Goal: Find specific page/section: Find specific page/section

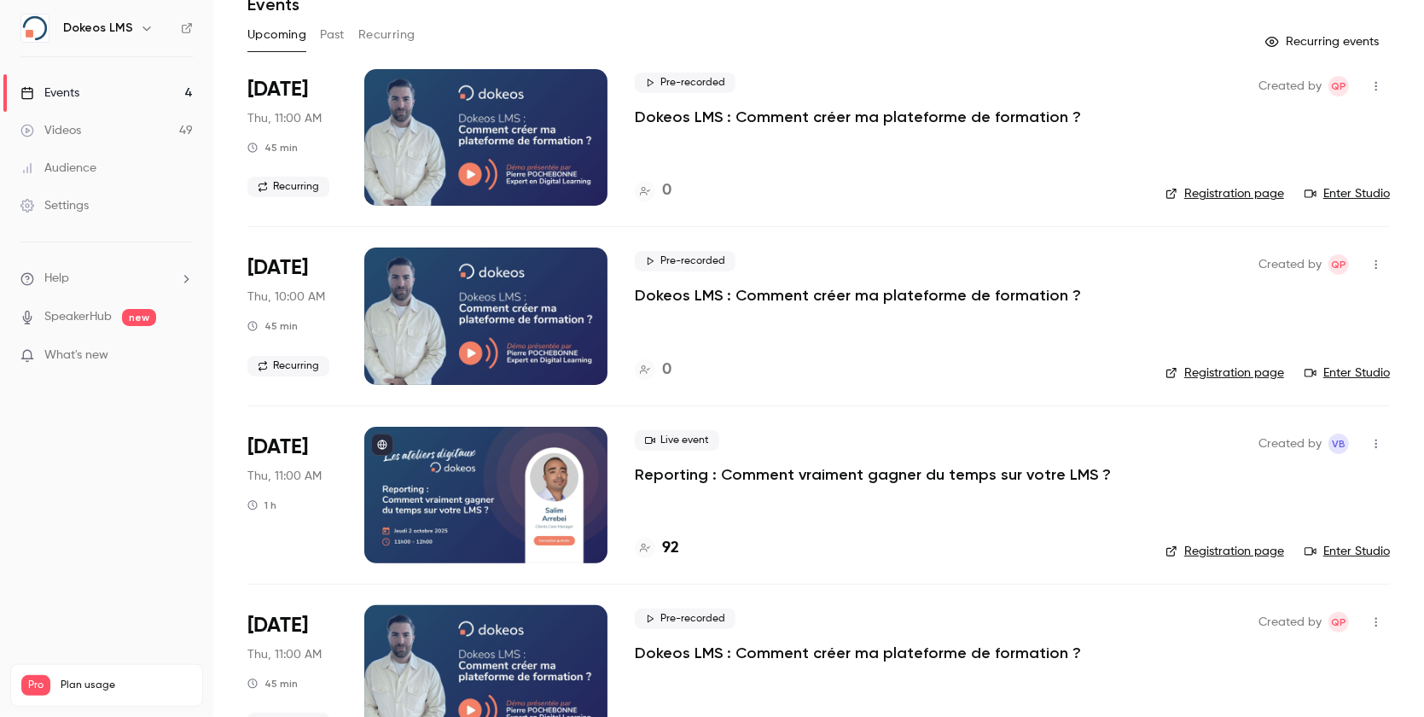
scroll to position [114, 0]
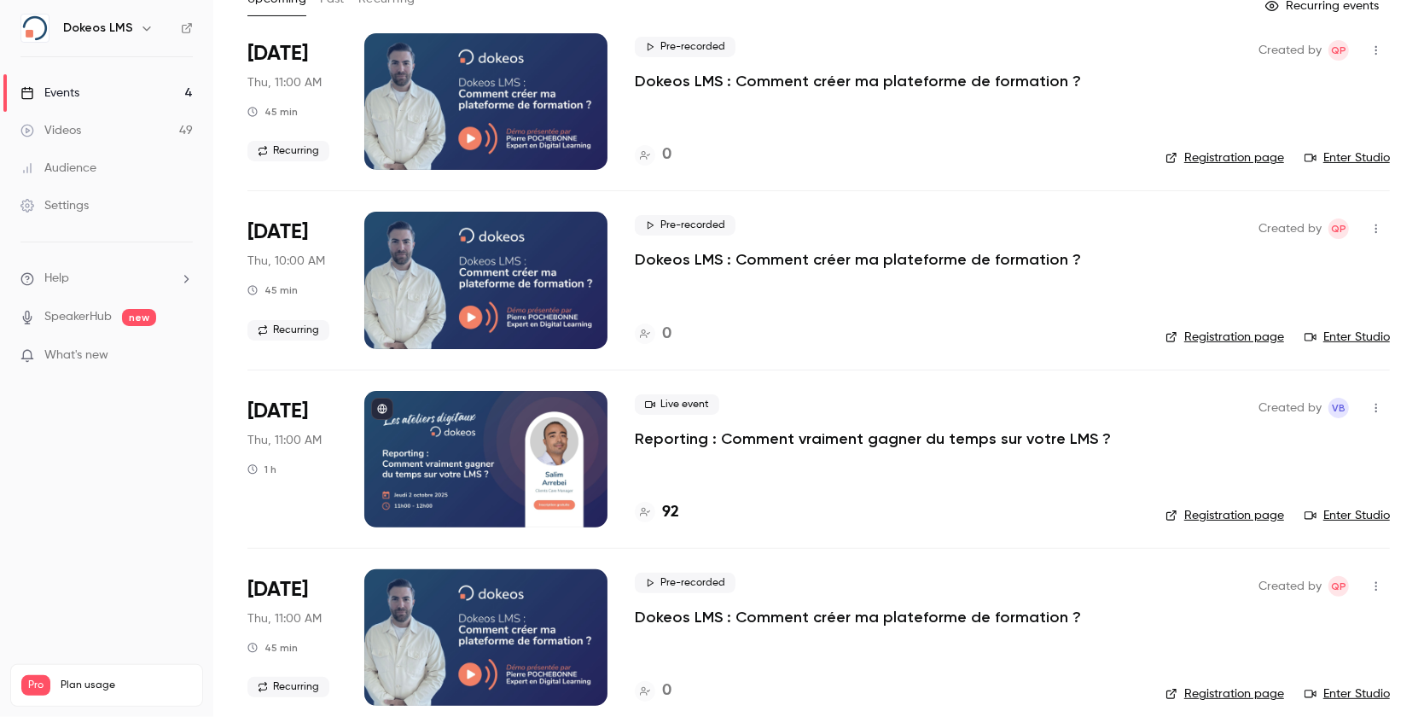
click at [676, 515] on h4 "92" at bounding box center [670, 512] width 17 height 23
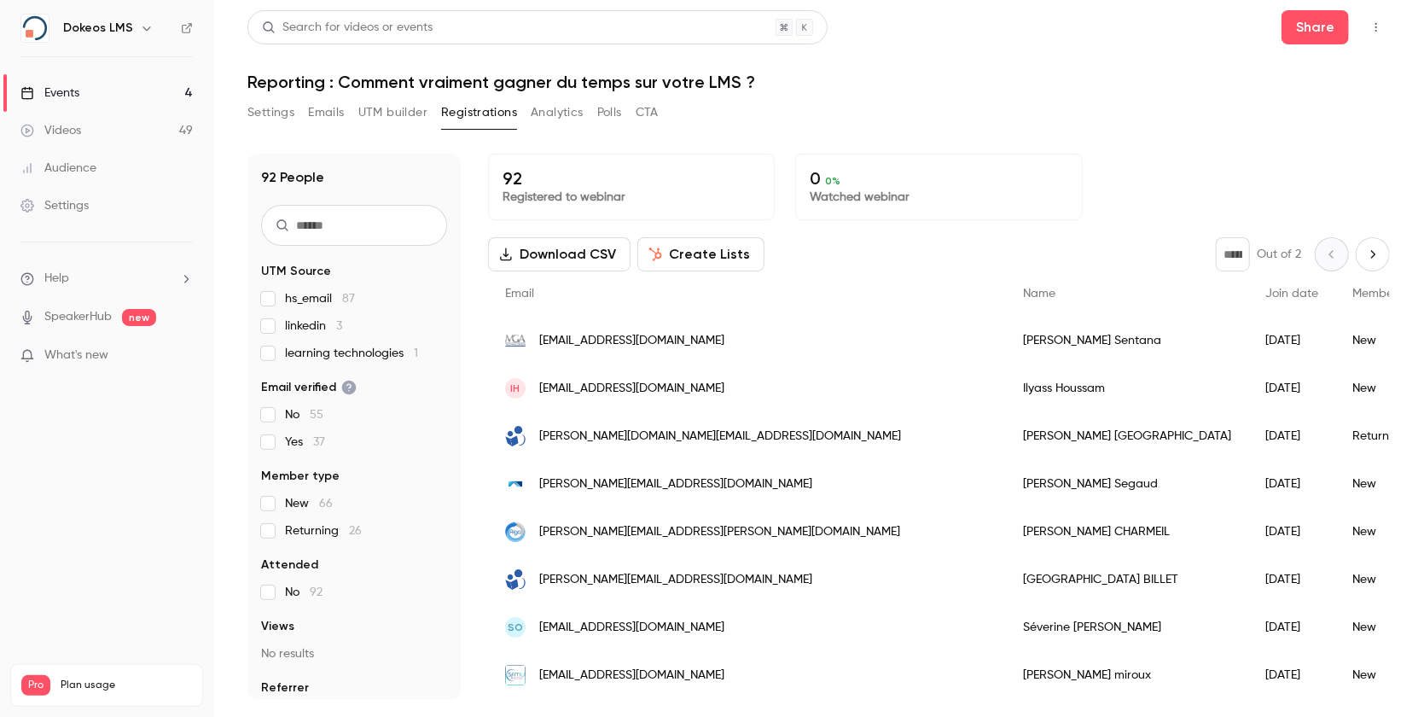
scroll to position [37, 0]
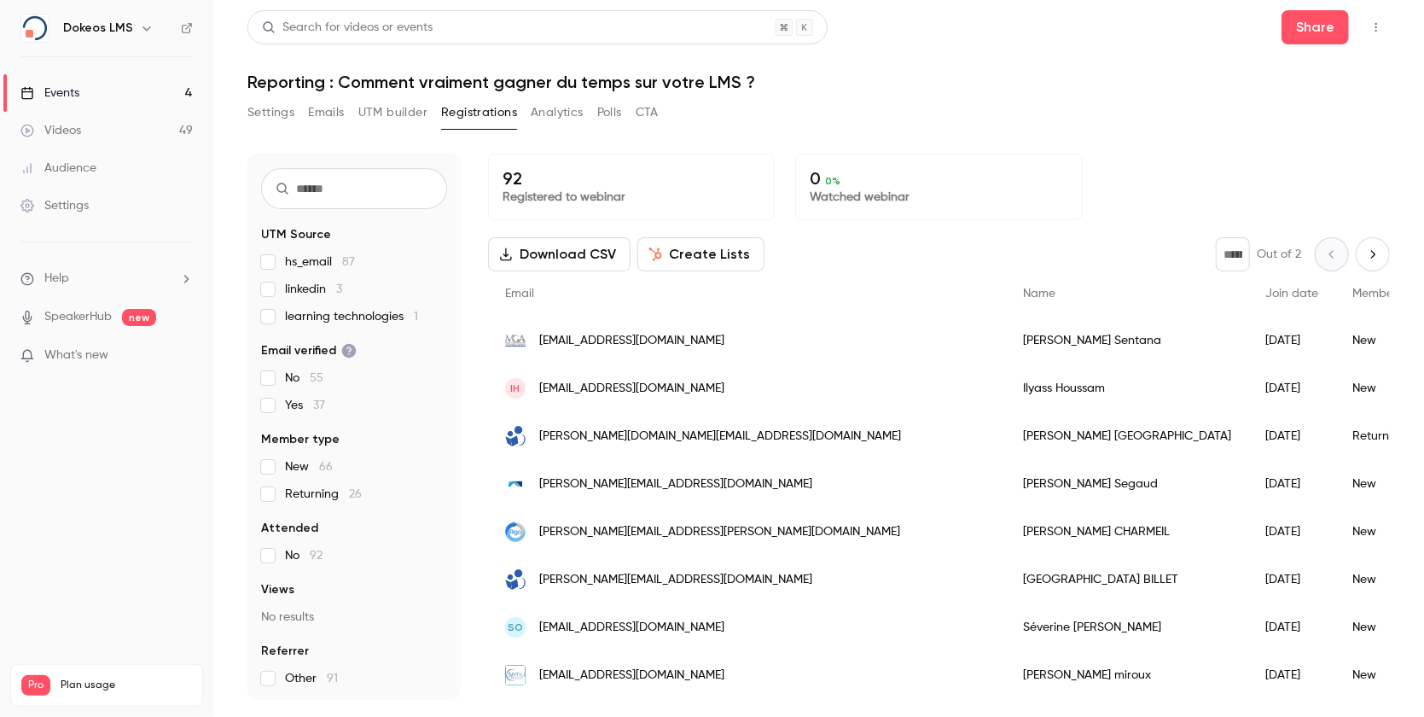
click at [375, 116] on button "UTM builder" at bounding box center [392, 112] width 69 height 27
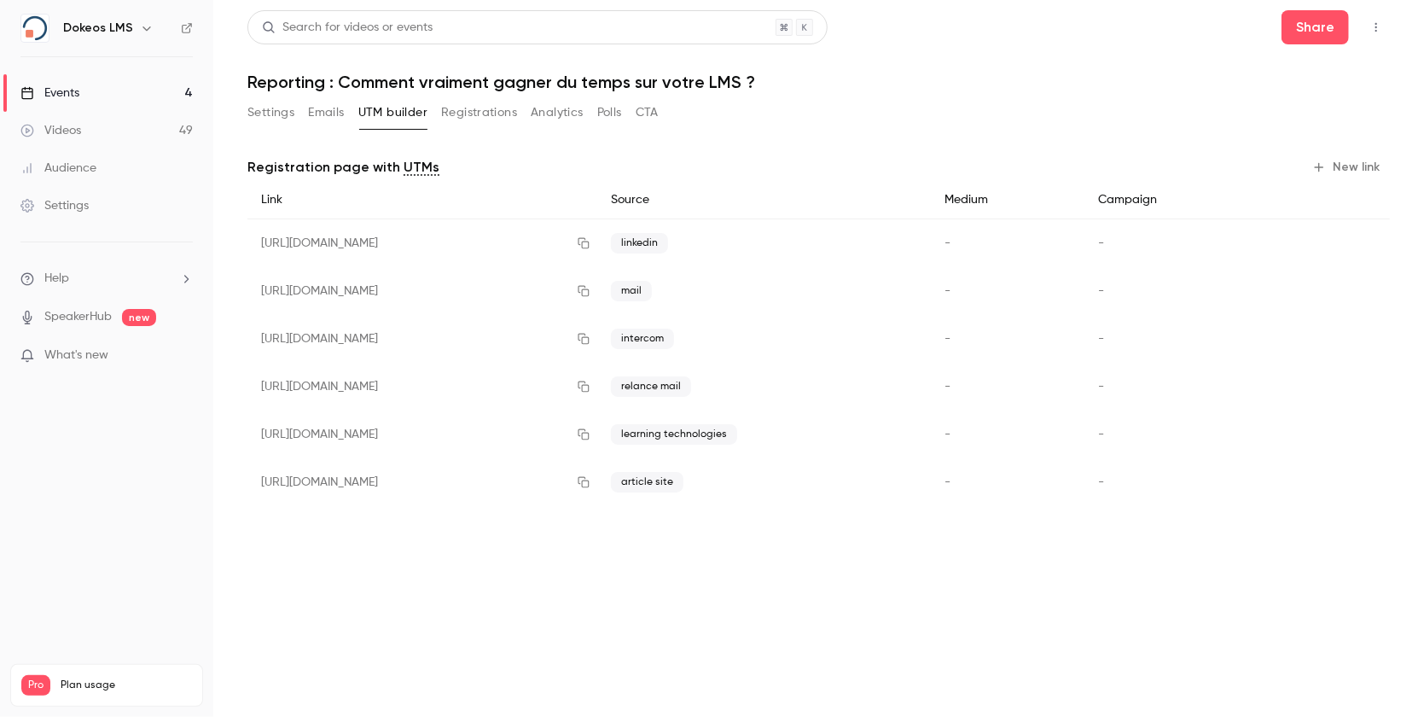
click at [317, 121] on button "Emails" at bounding box center [326, 112] width 36 height 27
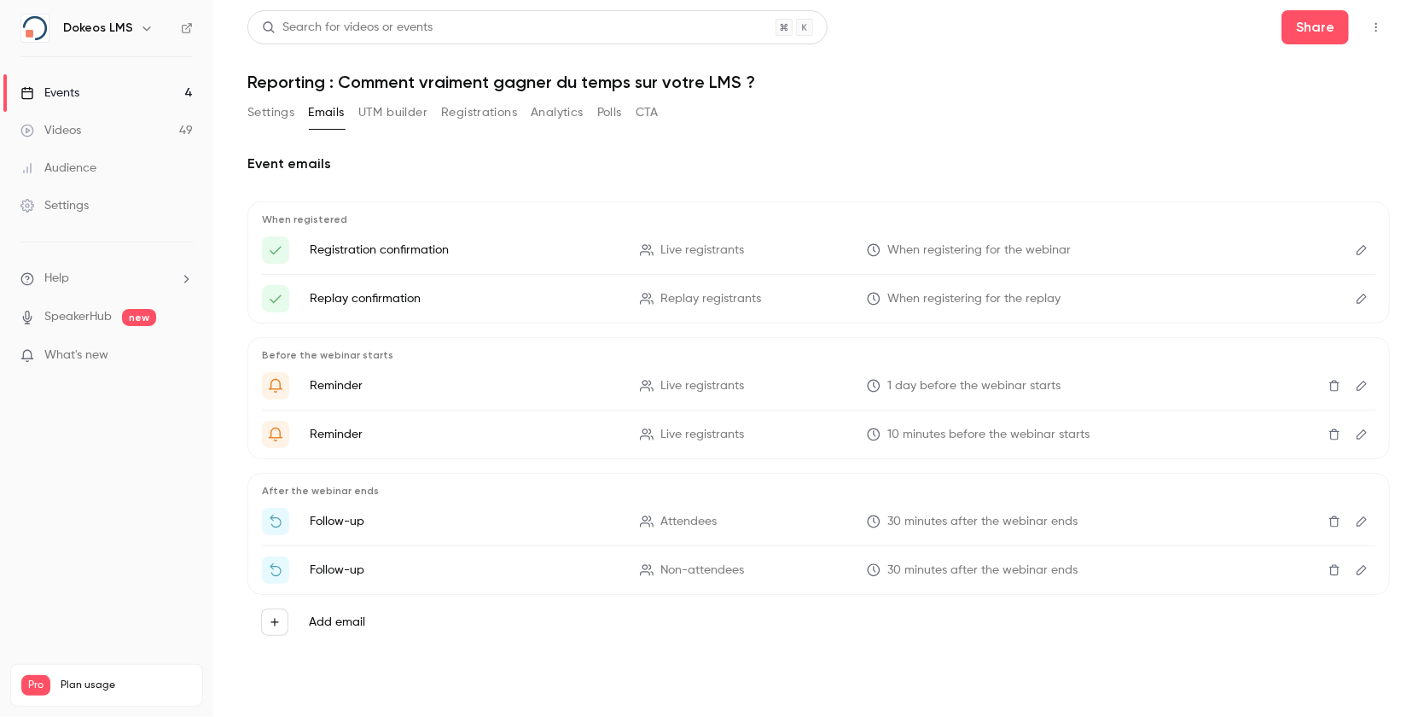
click at [254, 115] on button "Settings" at bounding box center [270, 112] width 47 height 27
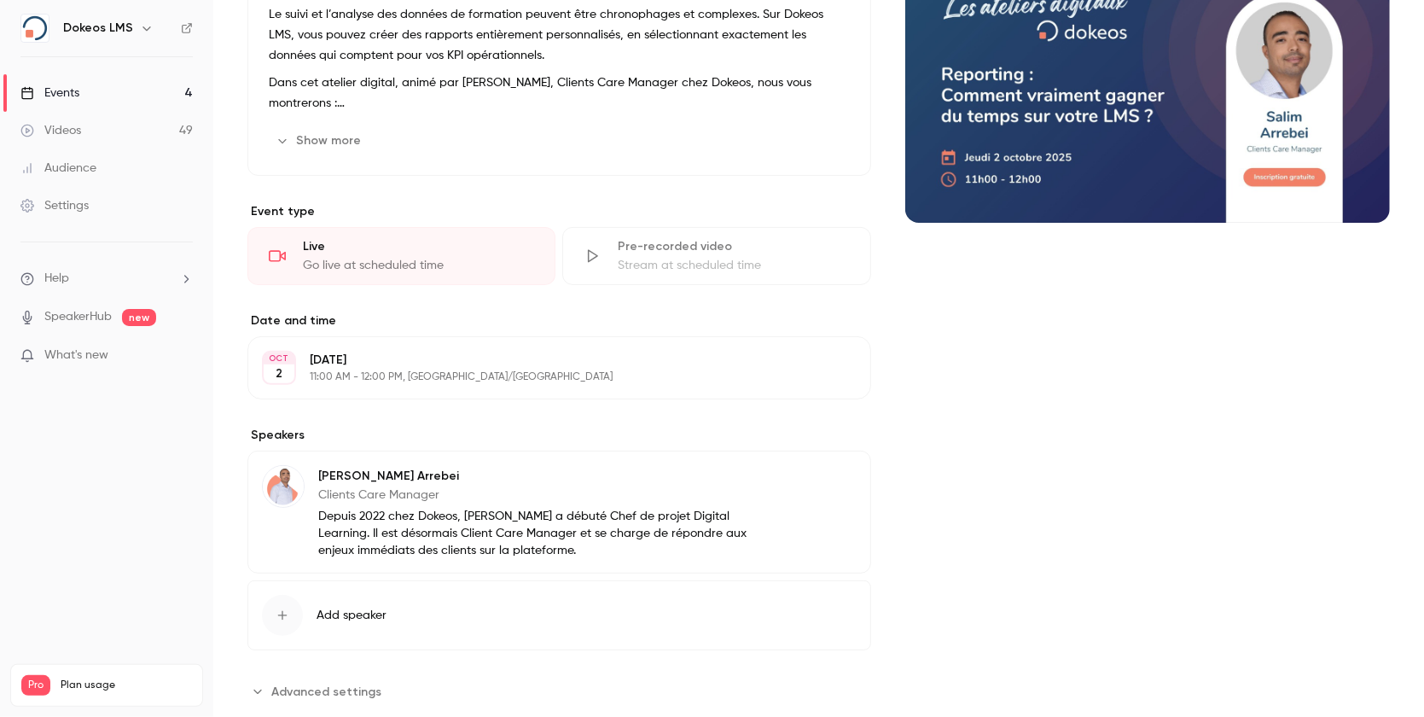
scroll to position [227, 0]
